Goal: Communication & Community: Answer question/provide support

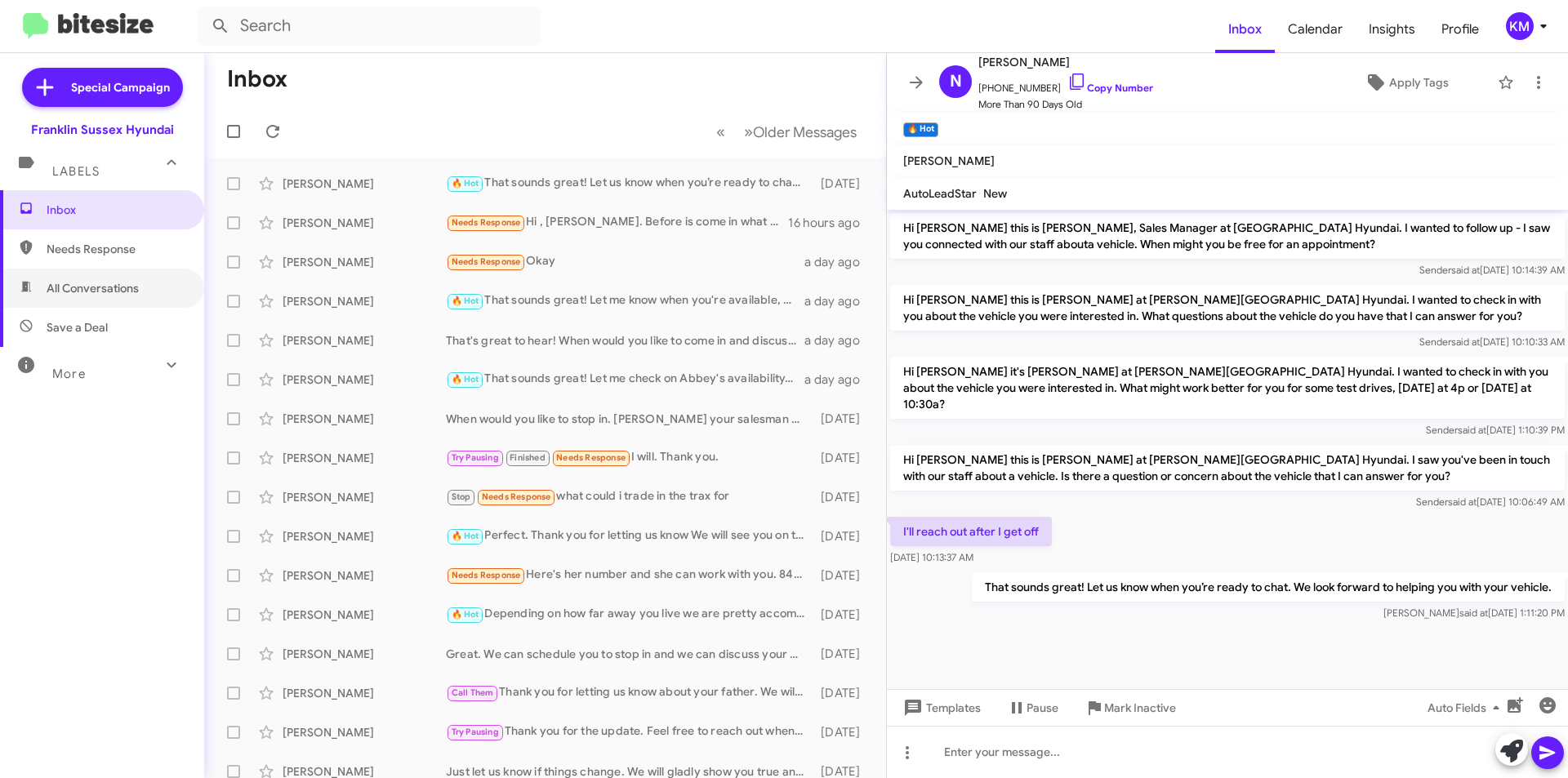
click at [109, 287] on span "All Conversations" at bounding box center [92, 289] width 92 height 17
type input "in:all-conversations"
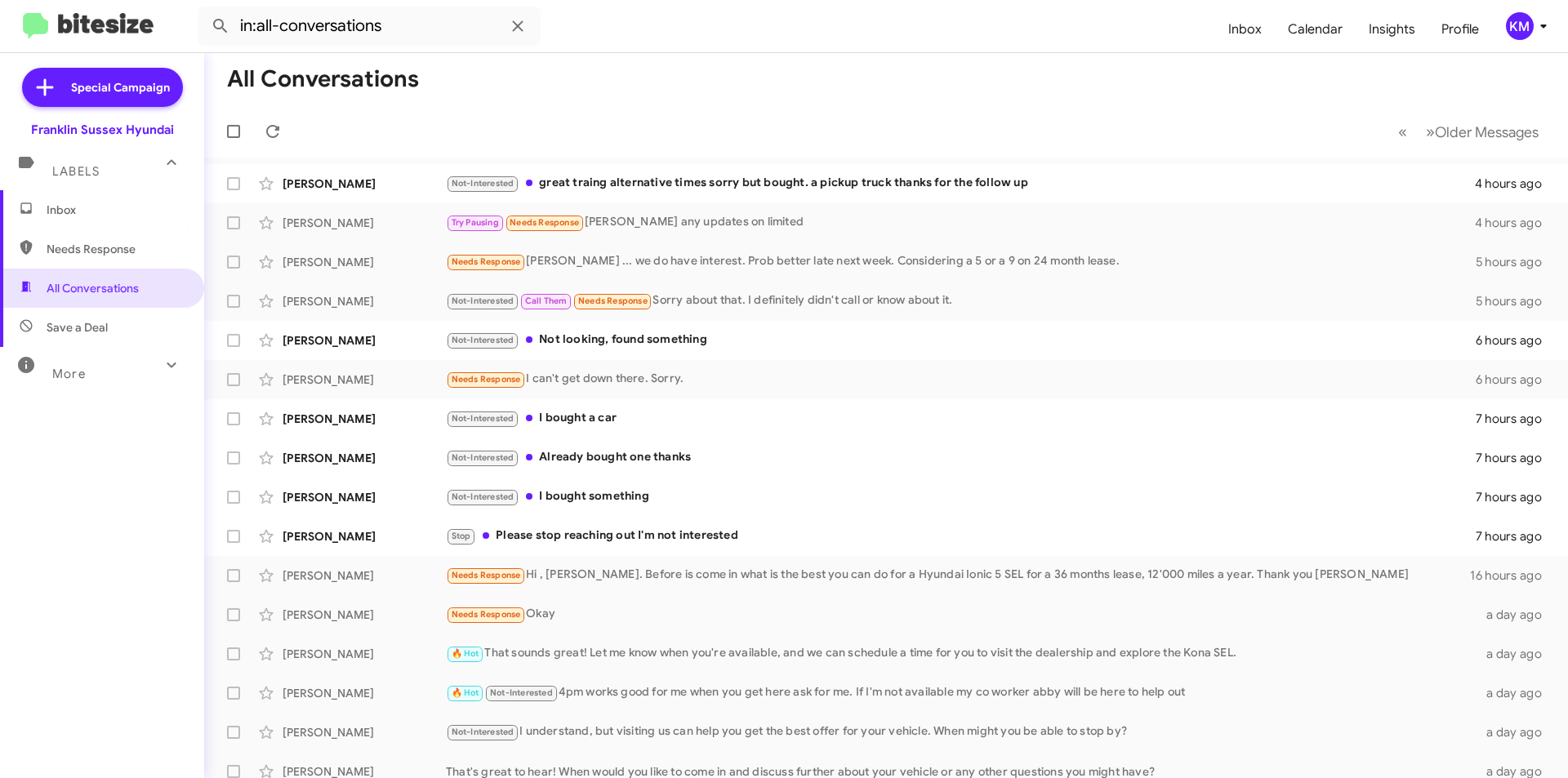
click at [674, 182] on div "Not-Interested great traing alternative times sorry but bought. a pickup truck …" at bounding box center [960, 183] width 1029 height 19
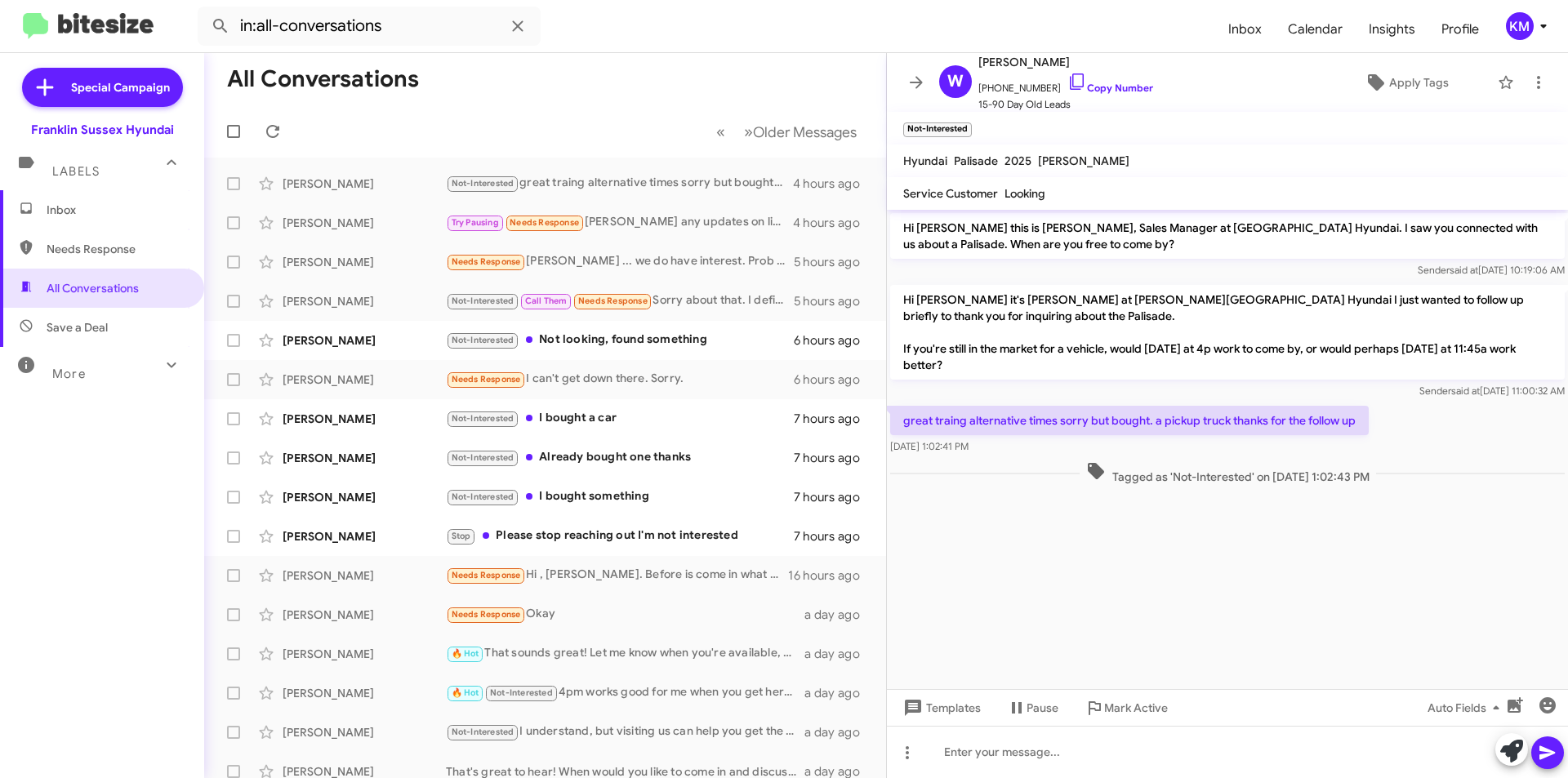
click at [559, 344] on div "Not-Interested Not looking, found something" at bounding box center [620, 339] width 348 height 19
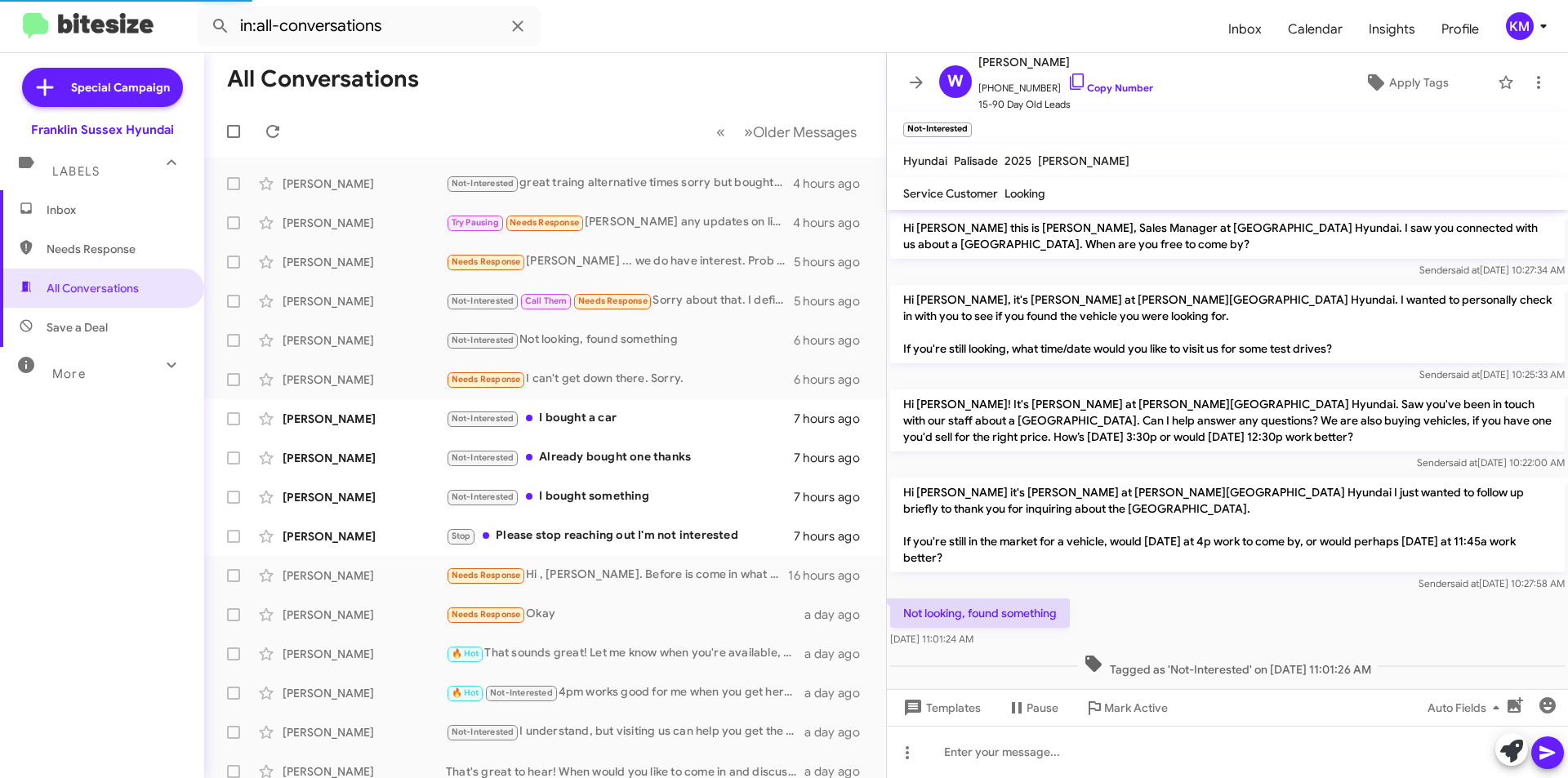
scroll to position [17, 0]
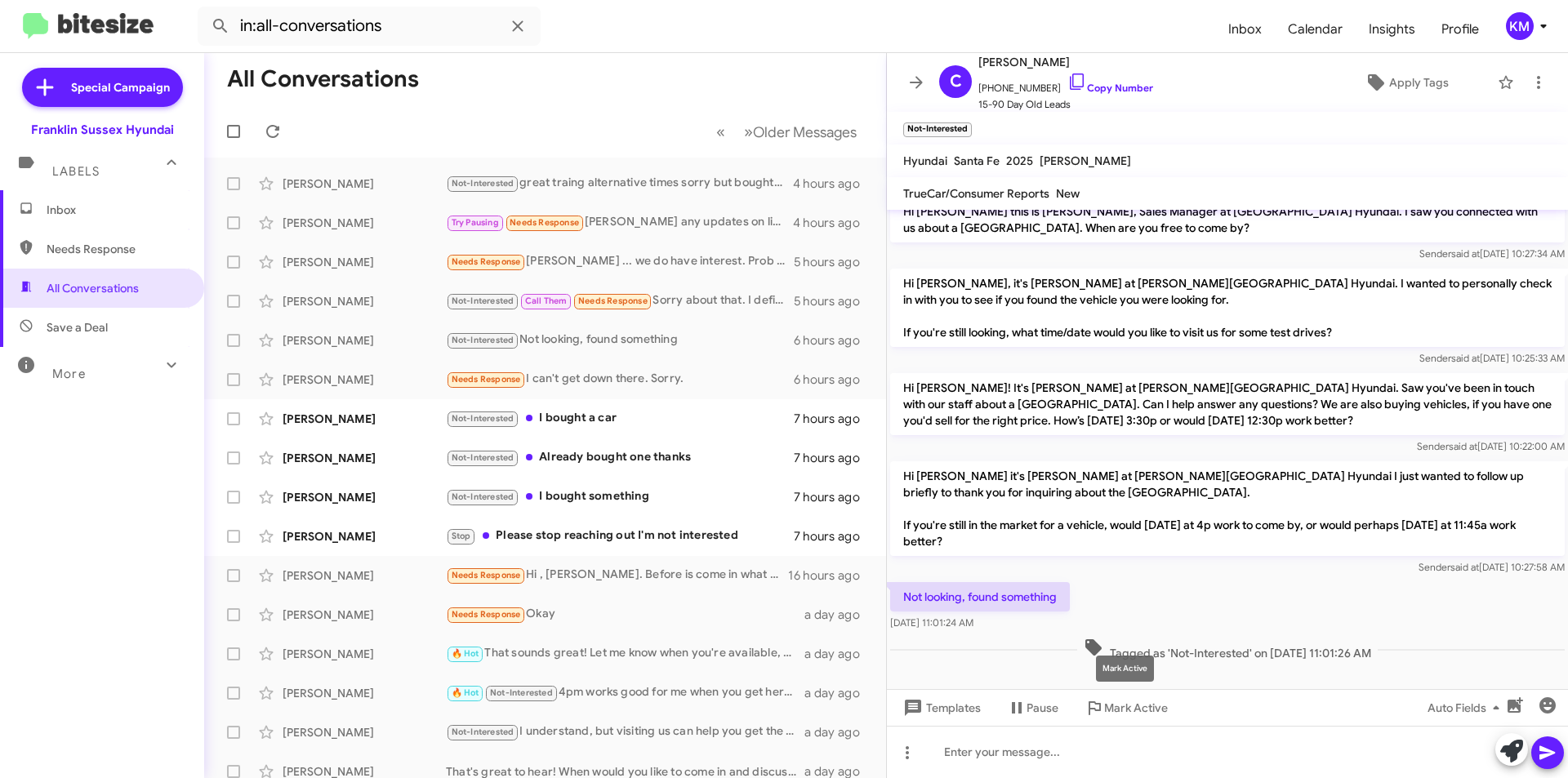
click at [1111, 711] on span "Mark Active" at bounding box center [1135, 707] width 64 height 29
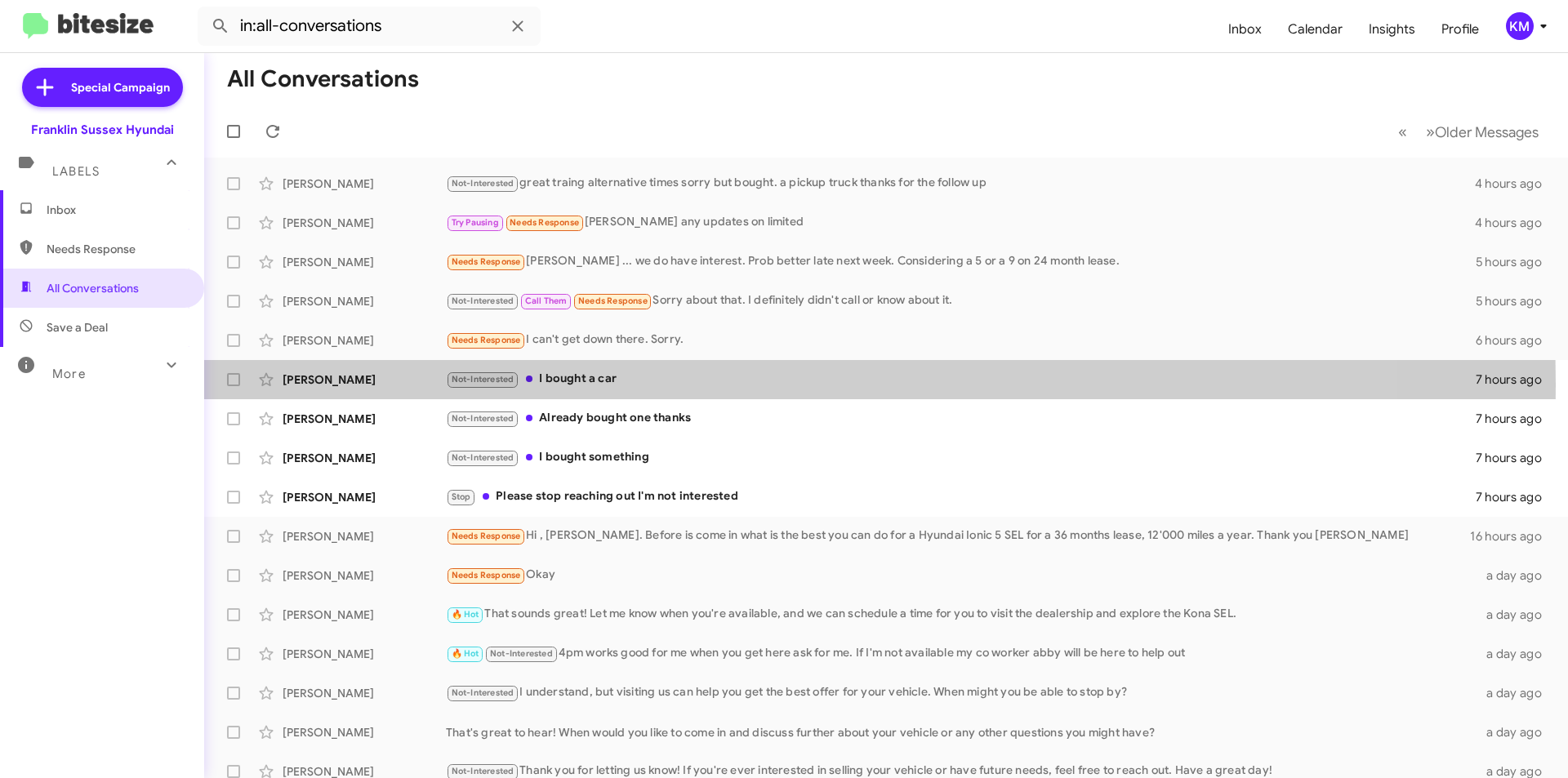
click at [542, 384] on div "Not-Interested I bought a car" at bounding box center [960, 379] width 1030 height 19
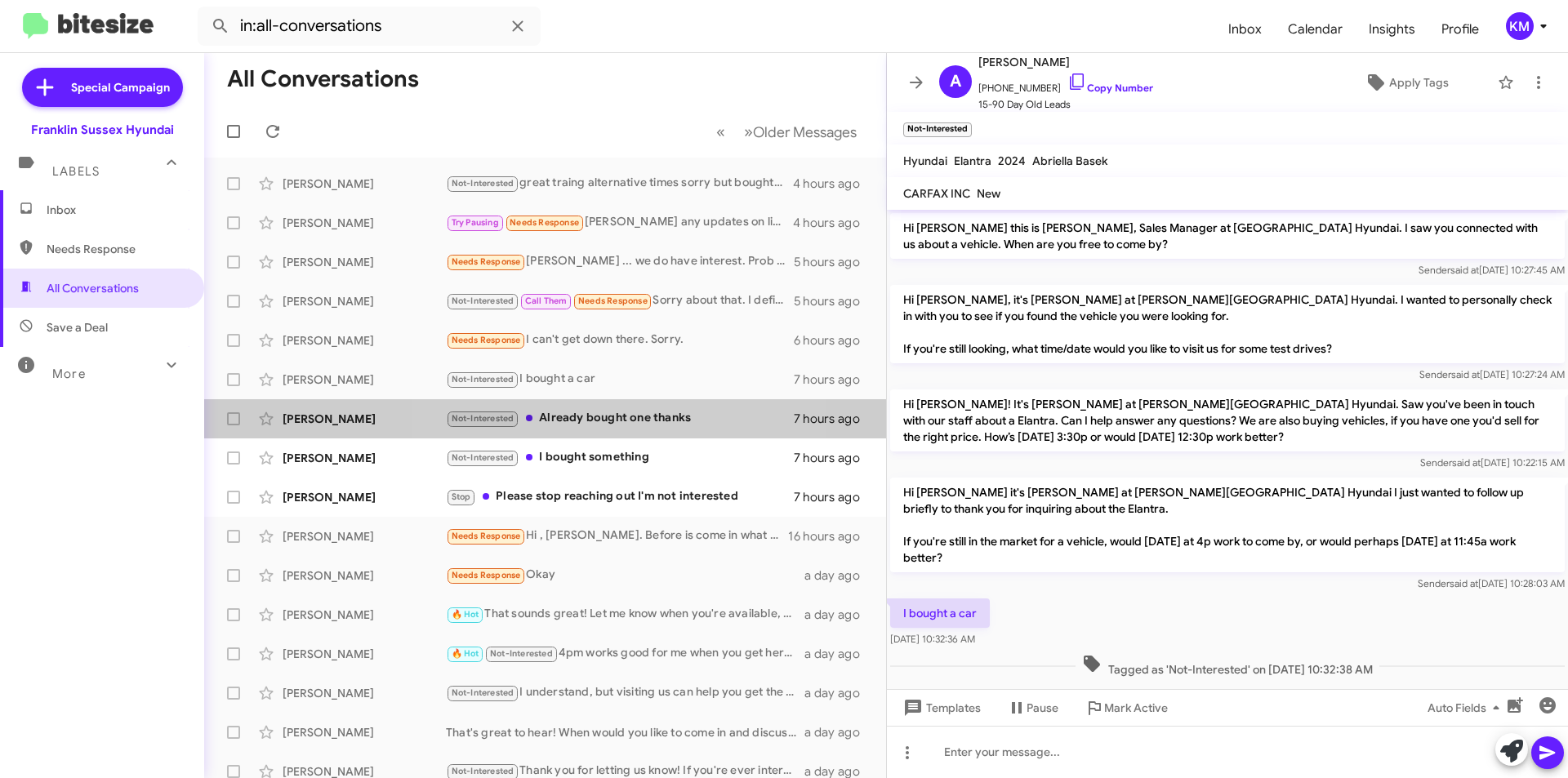
click at [573, 422] on div "Not-Interested Already bought one thanks" at bounding box center [620, 419] width 348 height 19
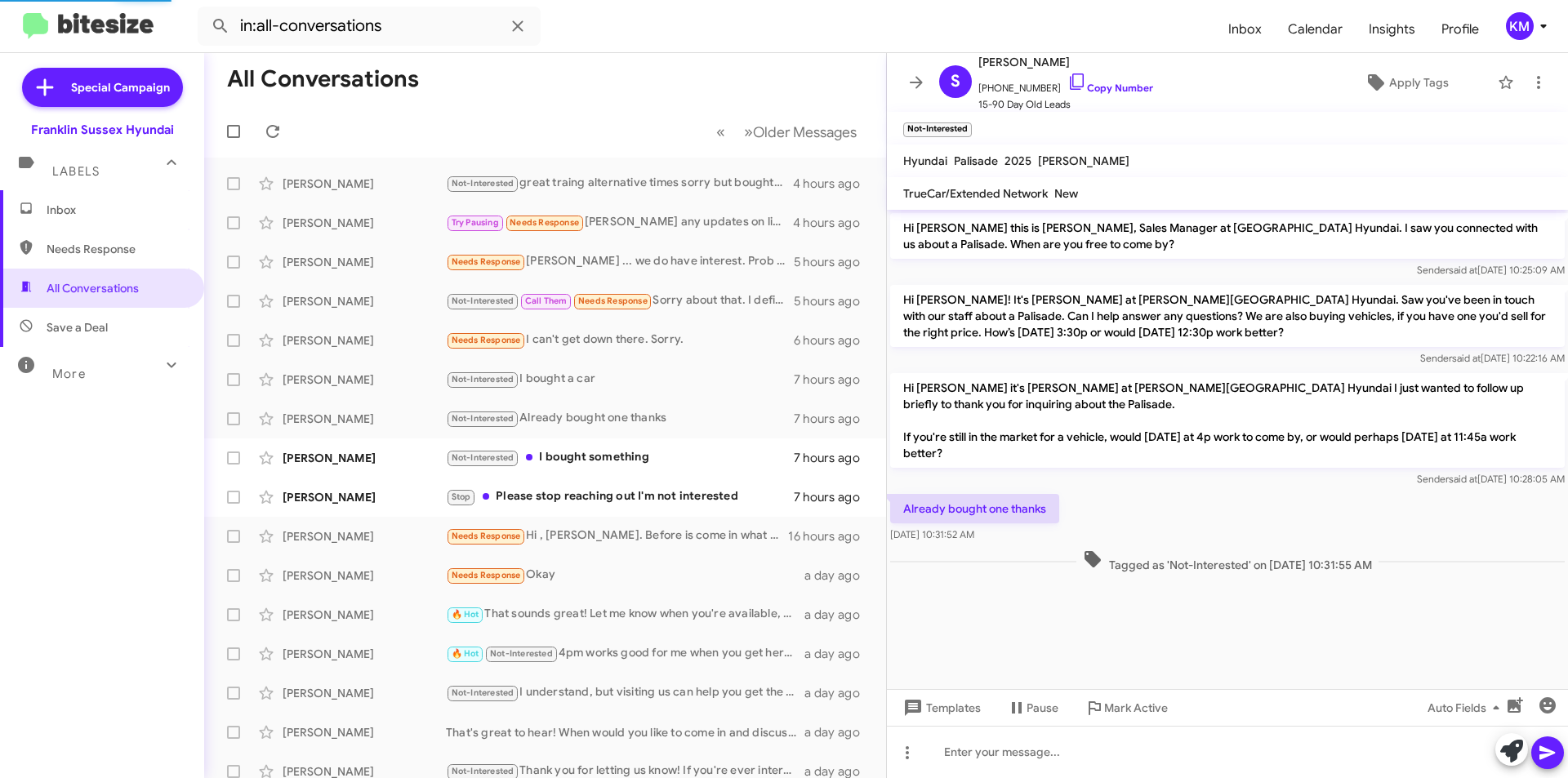
click at [570, 459] on div "Not-Interested I bought something" at bounding box center [620, 458] width 348 height 19
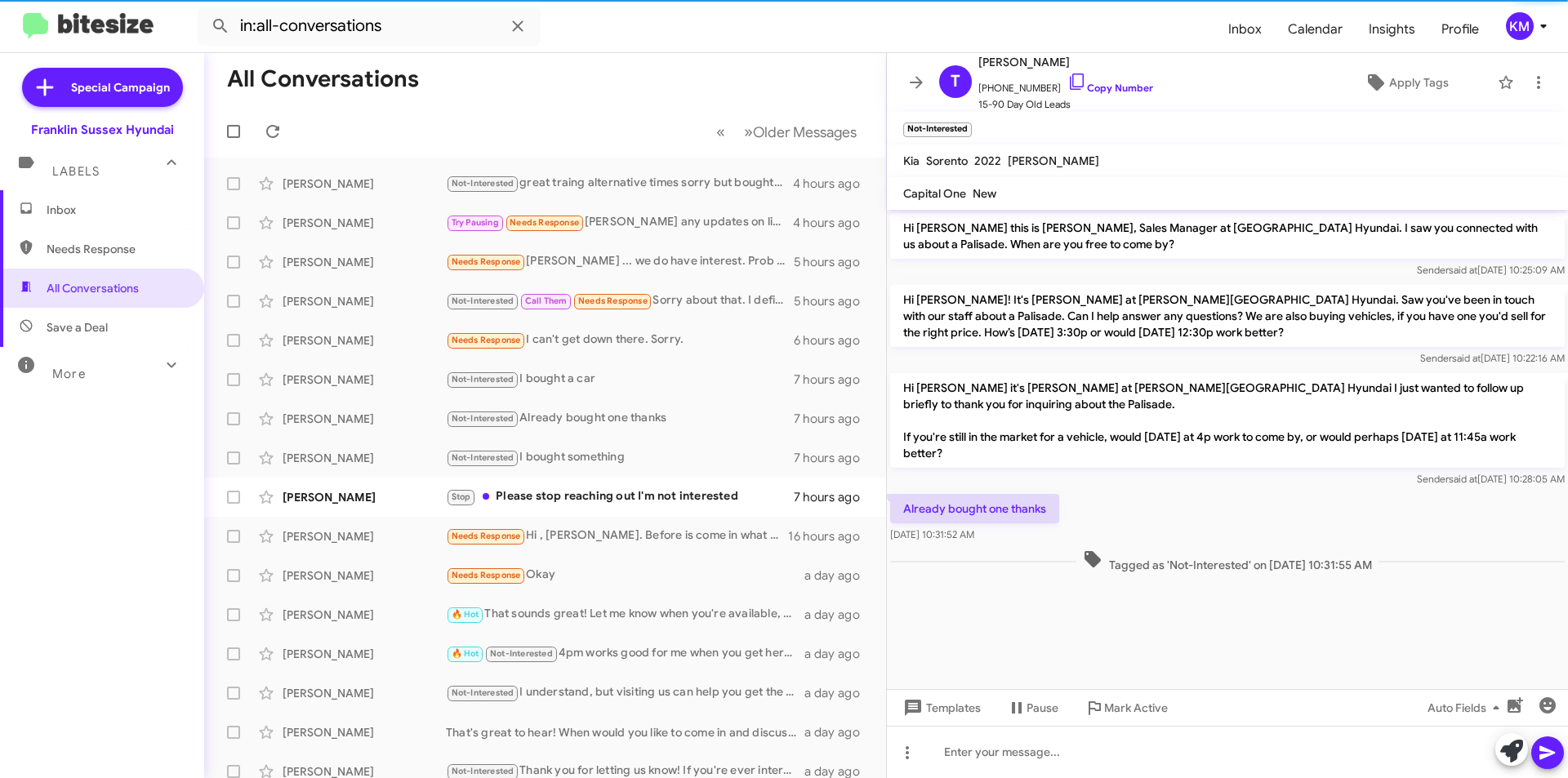
scroll to position [17, 0]
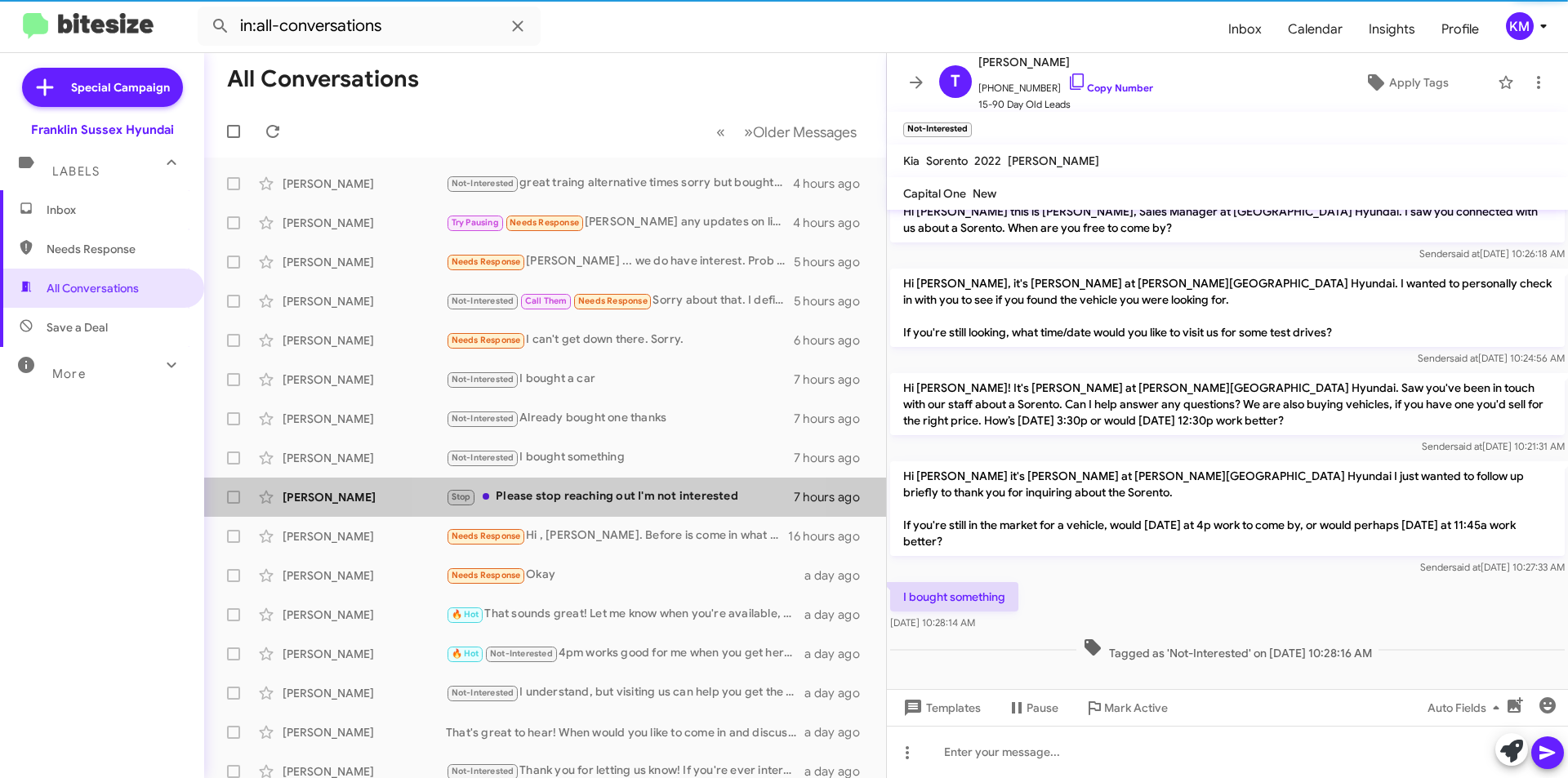
click at [559, 493] on div "Stop Please stop reaching out I'm not interested" at bounding box center [620, 497] width 348 height 19
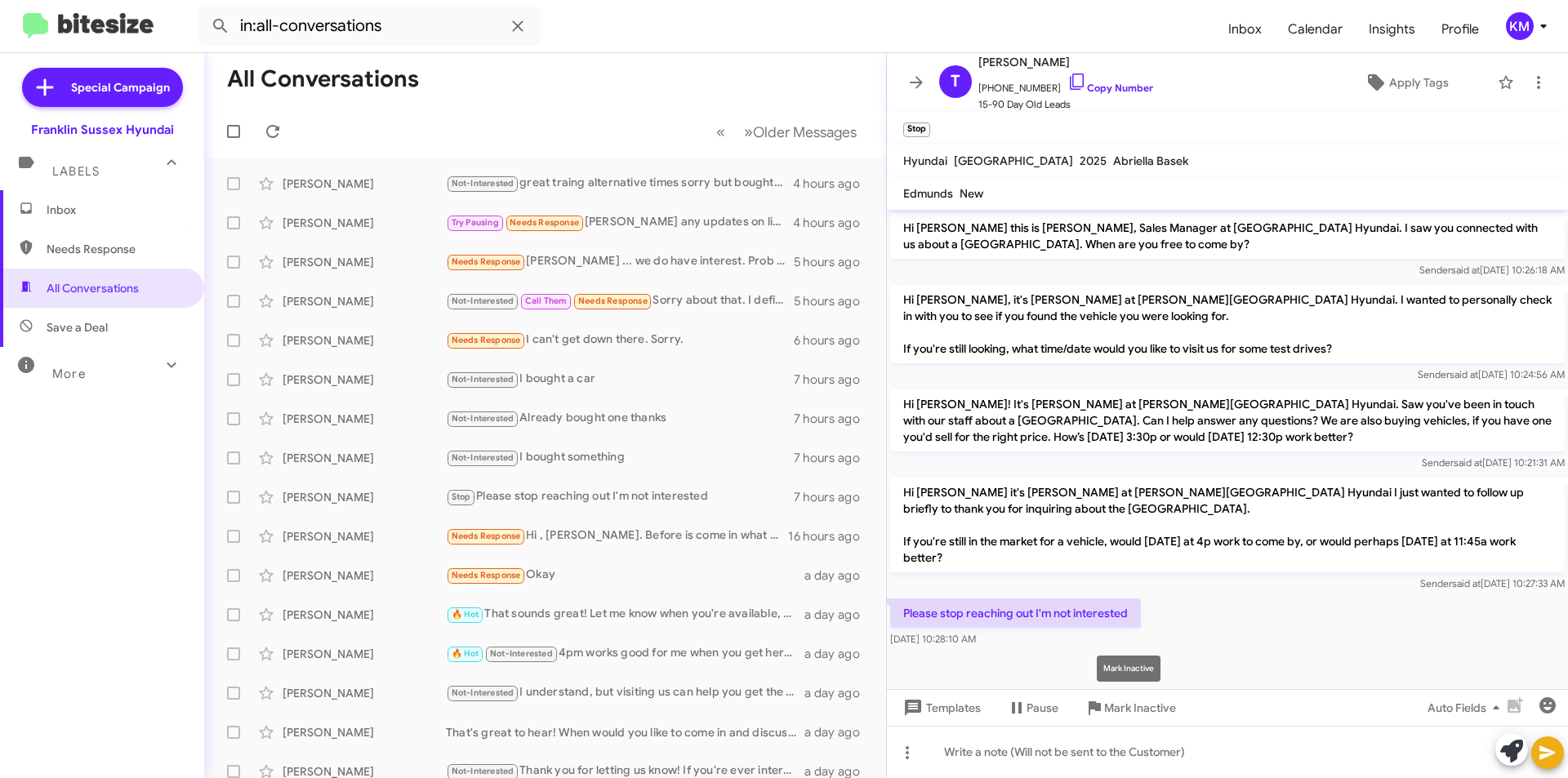
click at [1109, 711] on span "Mark Inactive" at bounding box center [1139, 707] width 72 height 29
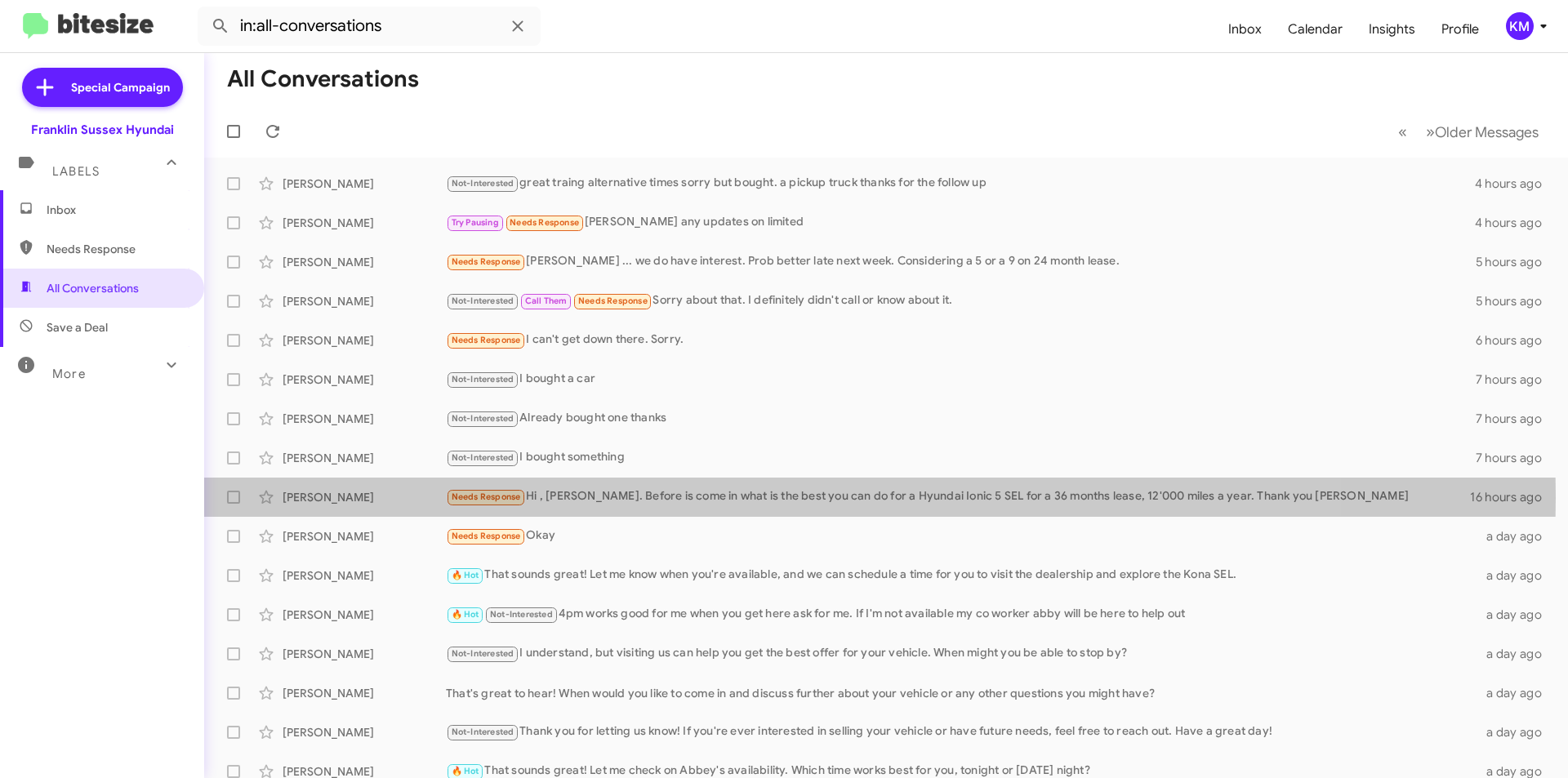
click at [514, 497] on span "Needs Response" at bounding box center [486, 497] width 69 height 11
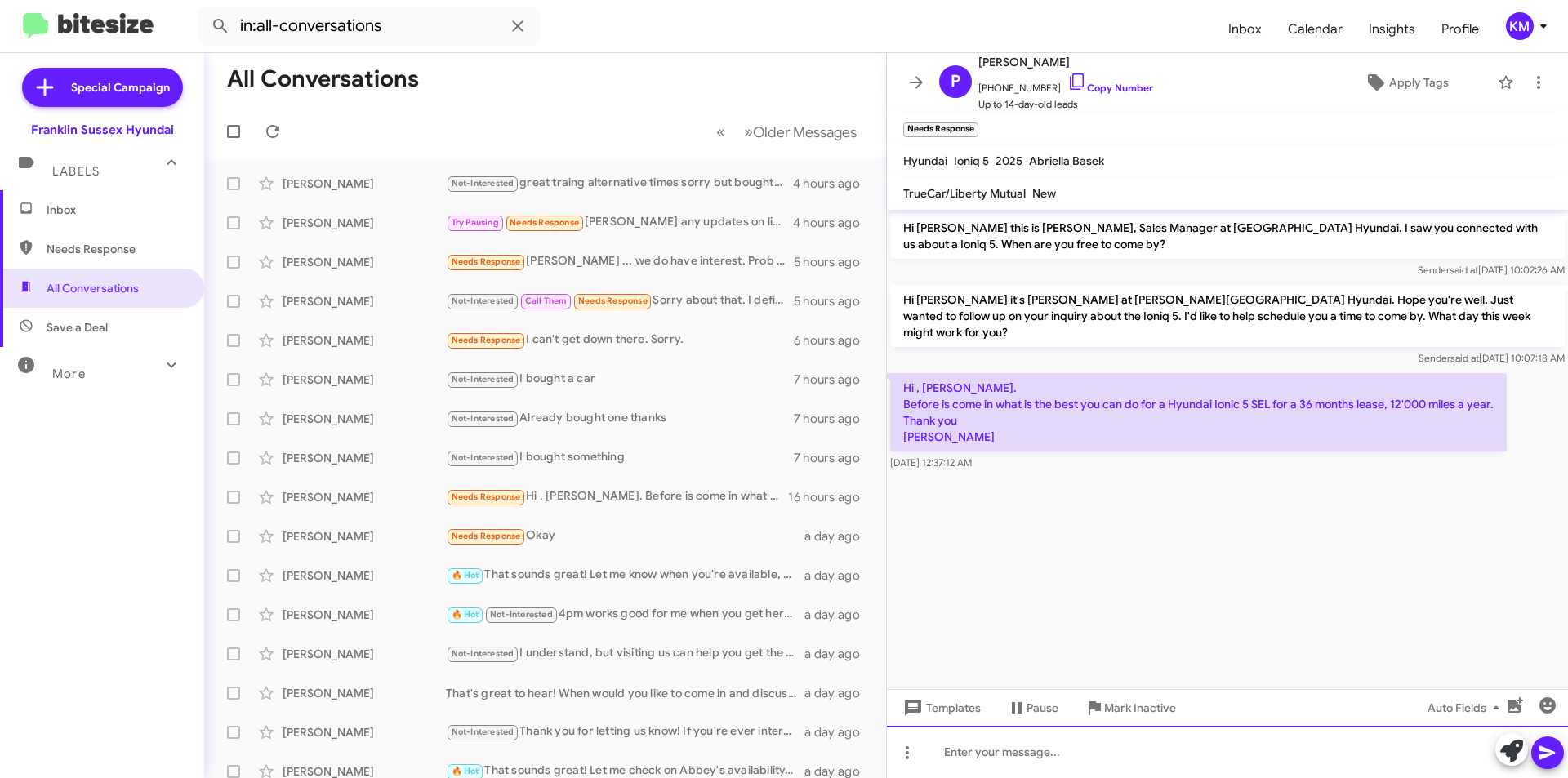
click at [1001, 755] on div at bounding box center [1227, 751] width 681 height 52
click at [1516, 742] on icon at bounding box center [1511, 751] width 22 height 22
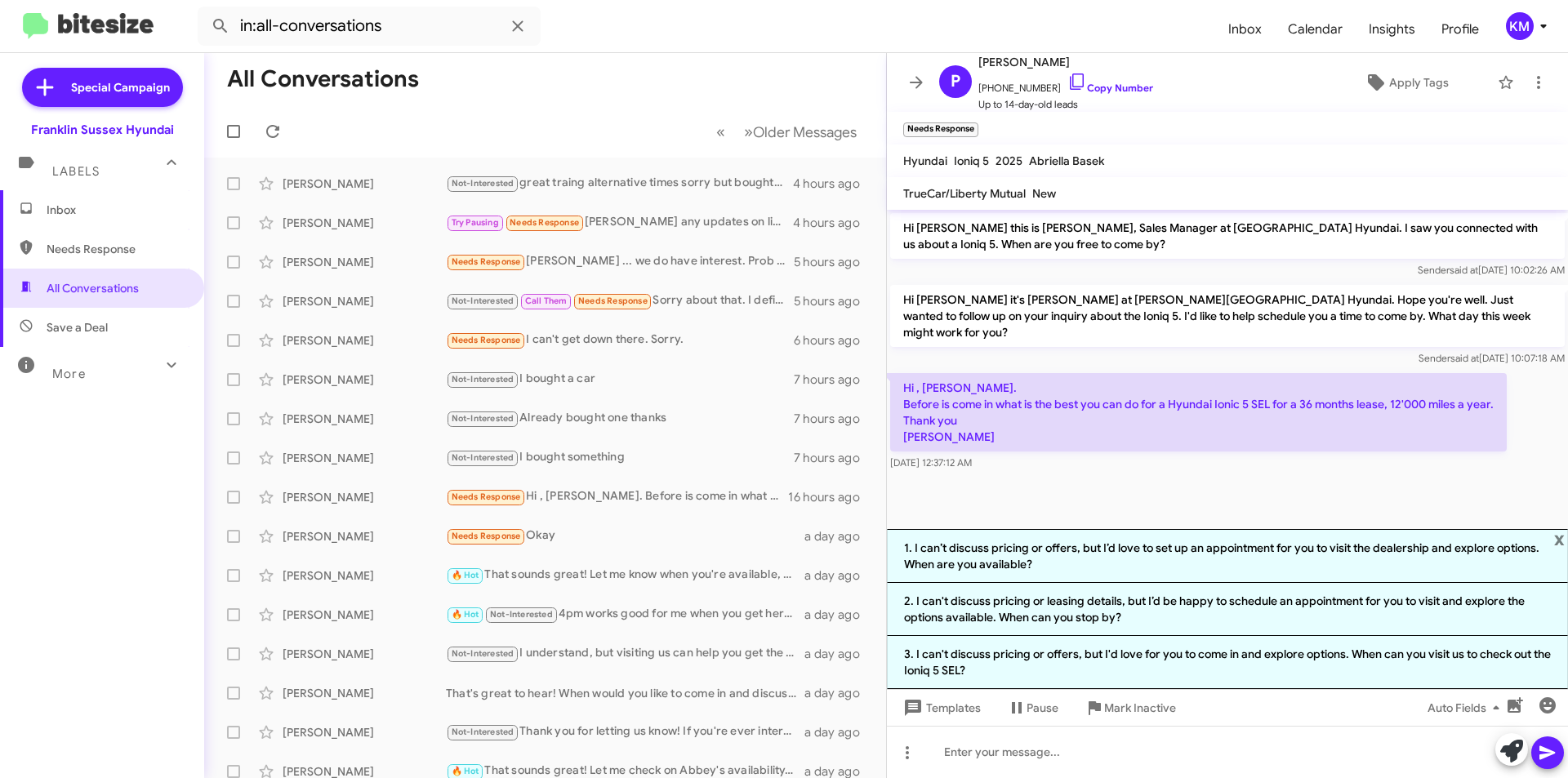
click at [992, 603] on li "2. I can't discuss pricing or leasing details, but I’d be happy to schedule an …" at bounding box center [1227, 609] width 681 height 53
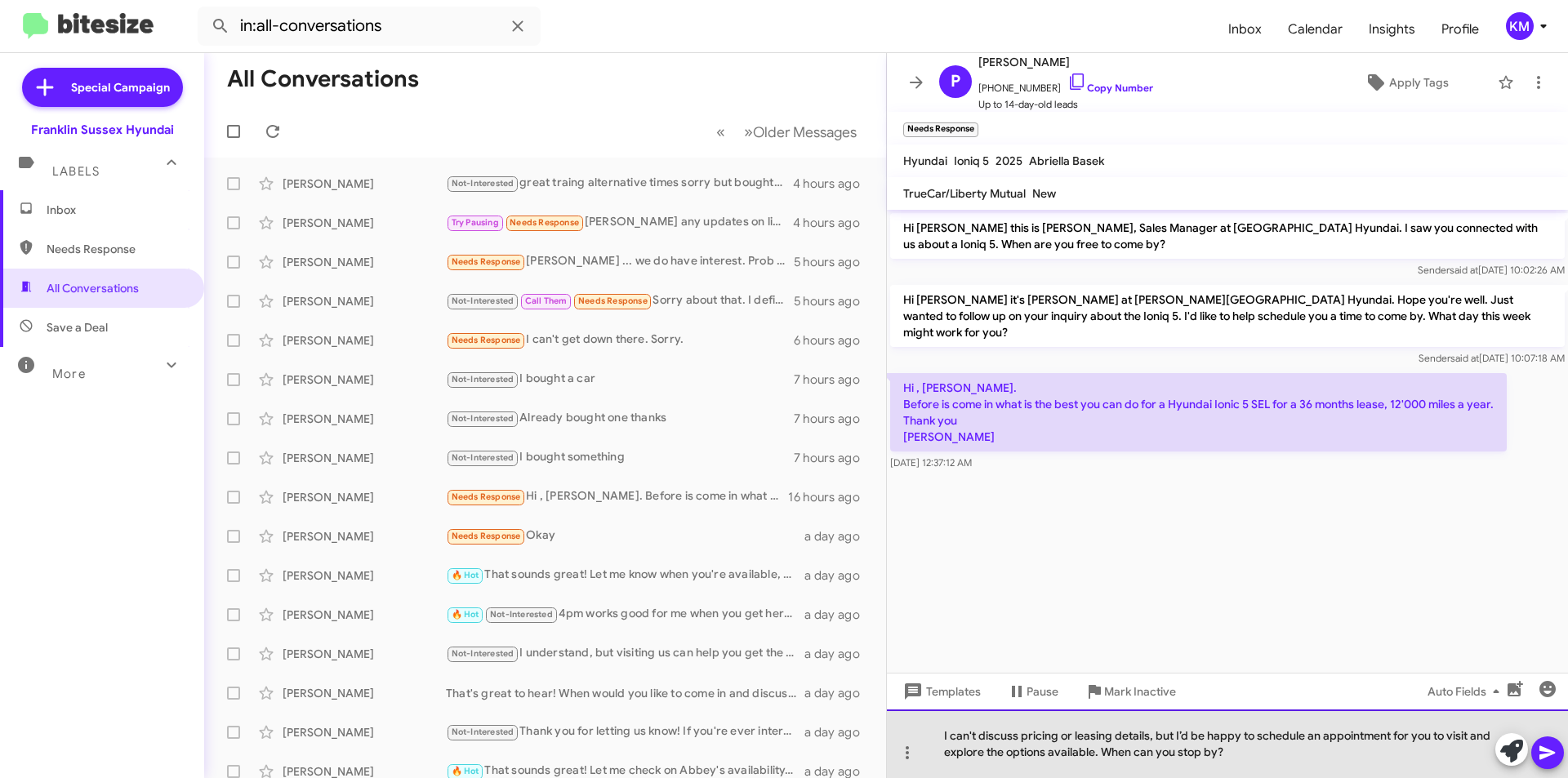
click at [1230, 749] on div "I can't discuss pricing or leasing details, but I’d be happy to schedule an app…" at bounding box center [1227, 744] width 681 height 68
click at [1148, 733] on div "I can't discuss pricing or leasing details, but I’d be happy to schedule an app…" at bounding box center [1227, 744] width 681 height 68
click at [1268, 752] on div "I can't discuss pricing or leasing details prior to test driving the vehicle, b…" at bounding box center [1227, 744] width 681 height 68
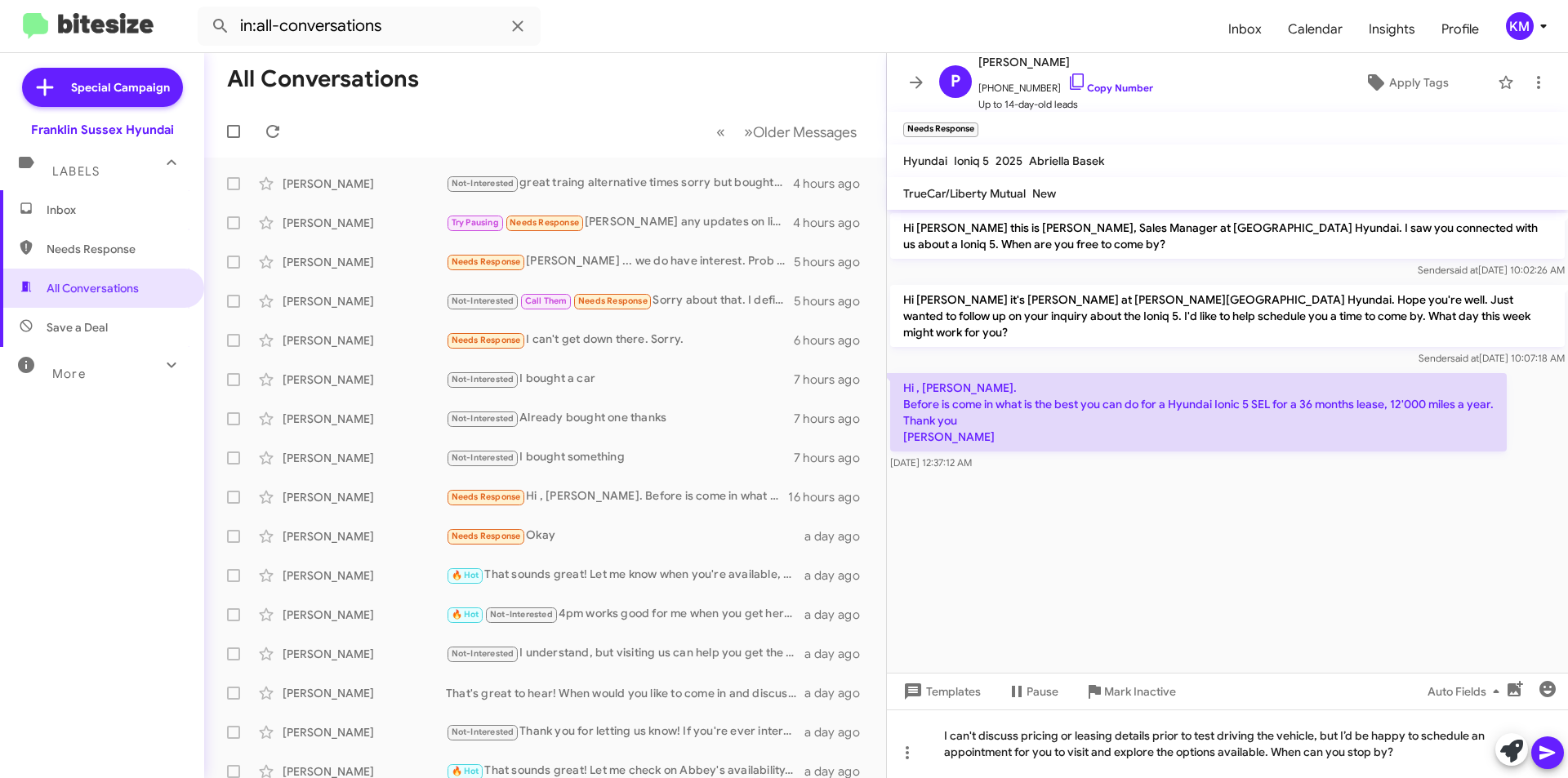
click at [1543, 757] on icon at bounding box center [1546, 753] width 16 height 14
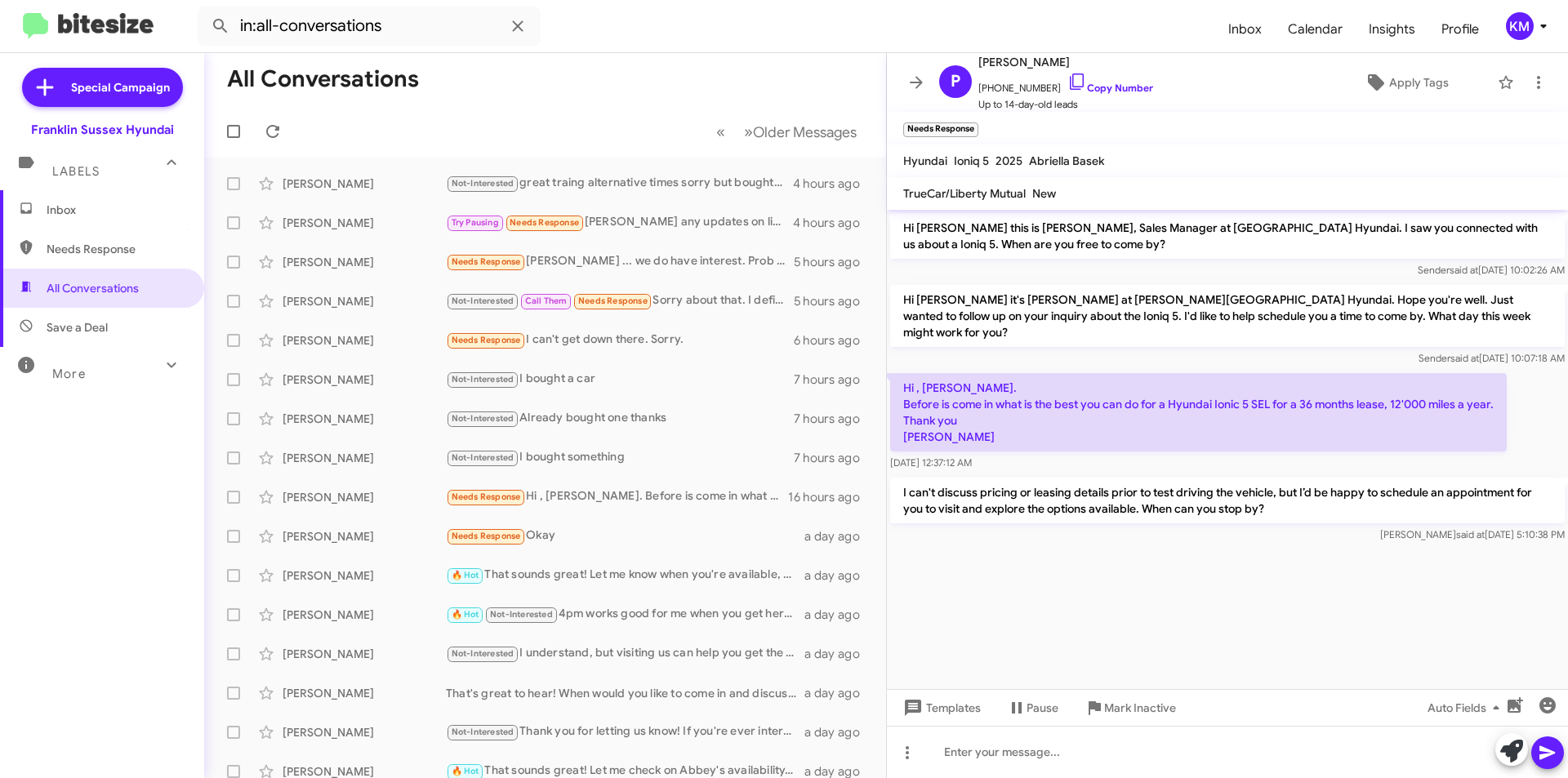
click at [474, 533] on span "Needs Response" at bounding box center [486, 536] width 69 height 11
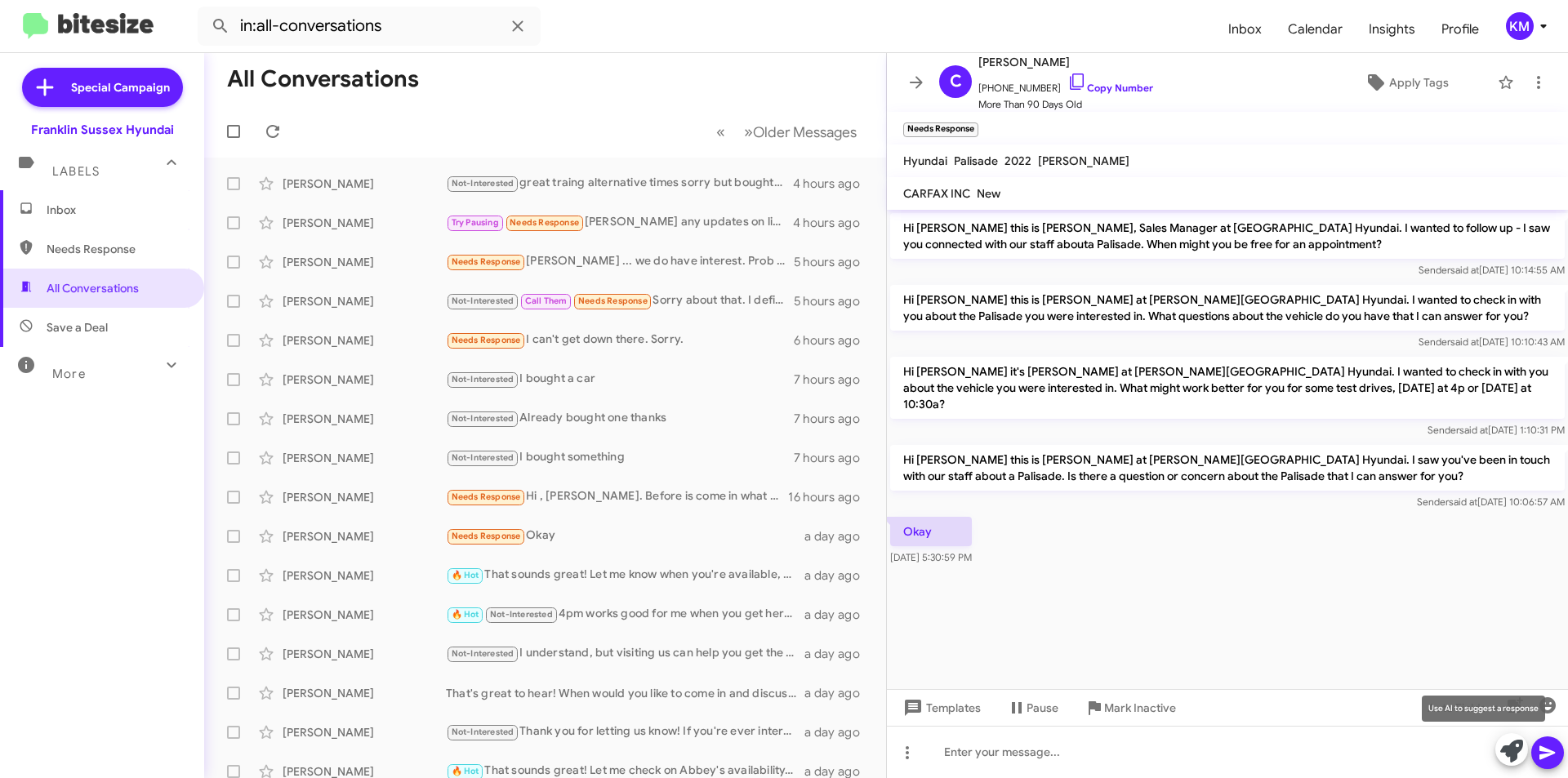
click at [1513, 756] on icon at bounding box center [1511, 751] width 22 height 22
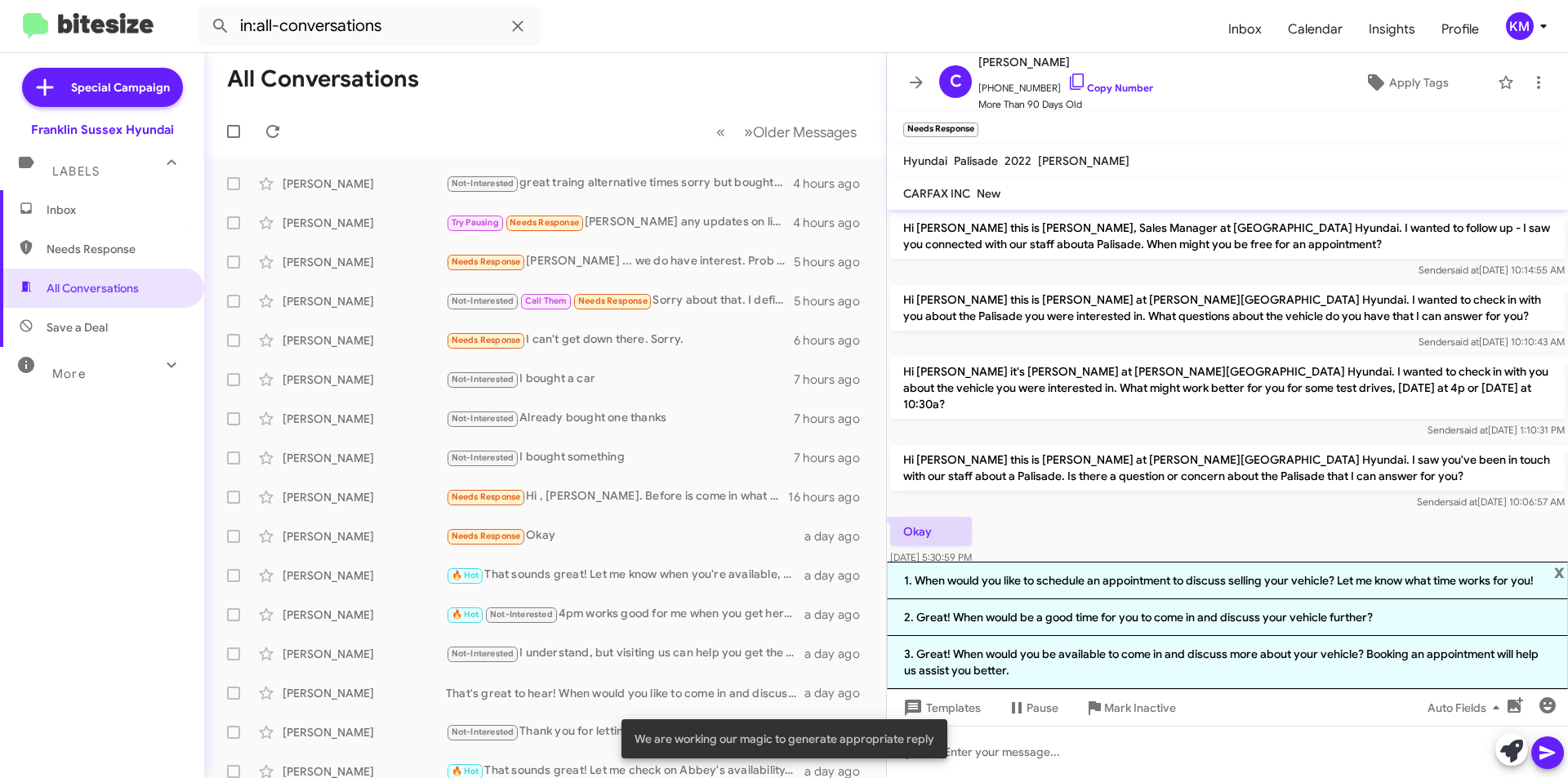
click at [1016, 579] on li "1. When would you like to schedule an appointment to discuss selling your vehic…" at bounding box center [1227, 580] width 681 height 37
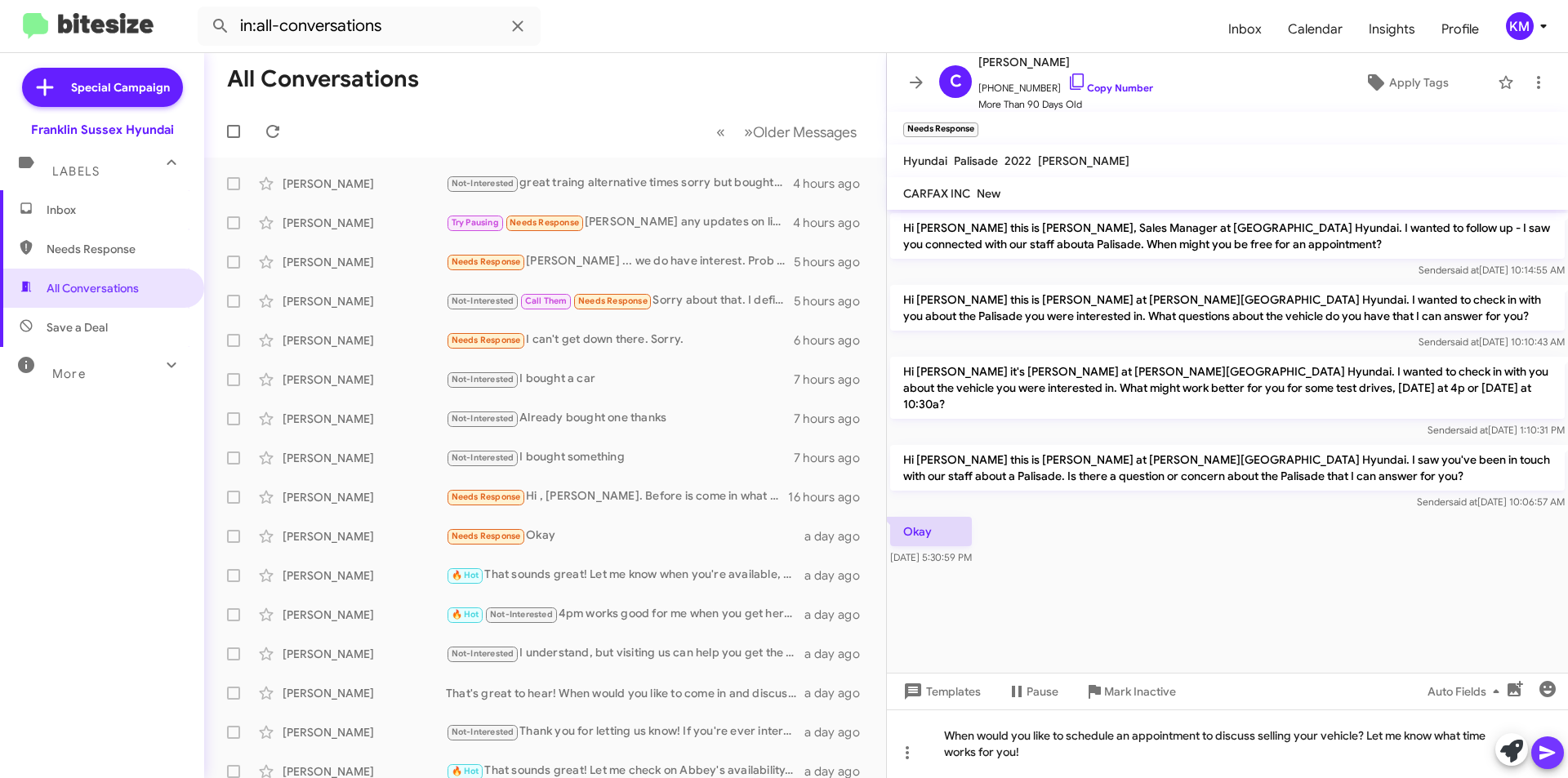
click at [1543, 748] on icon at bounding box center [1546, 753] width 16 height 14
